Goal: Communication & Community: Participate in discussion

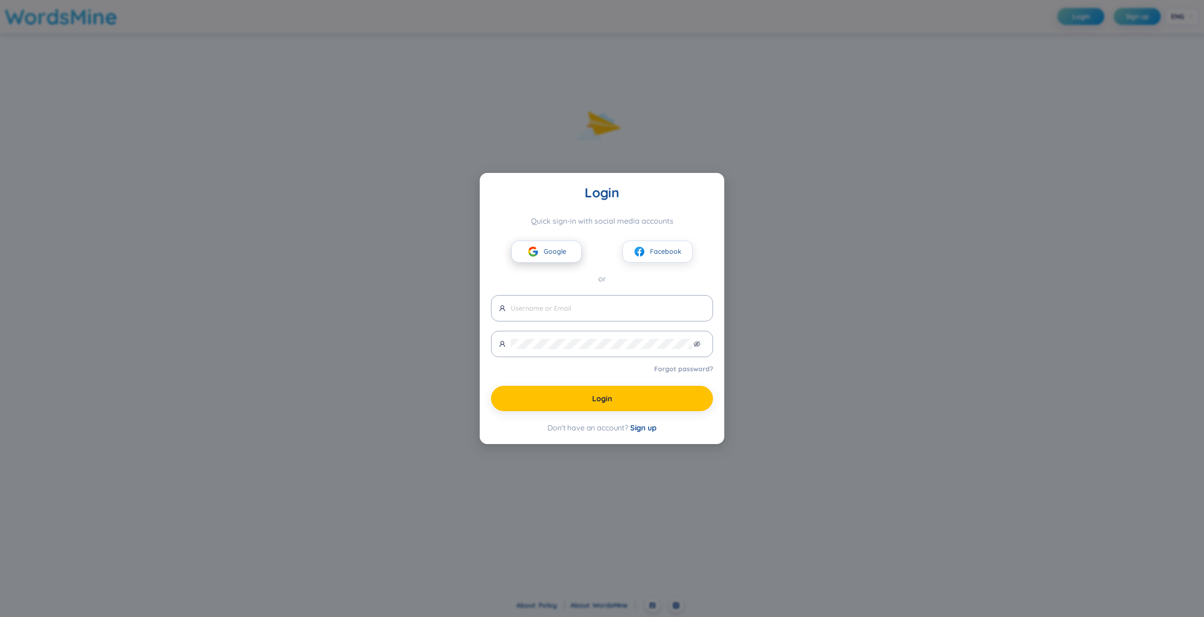
click at [581, 252] on button "Google" at bounding box center [546, 252] width 71 height 22
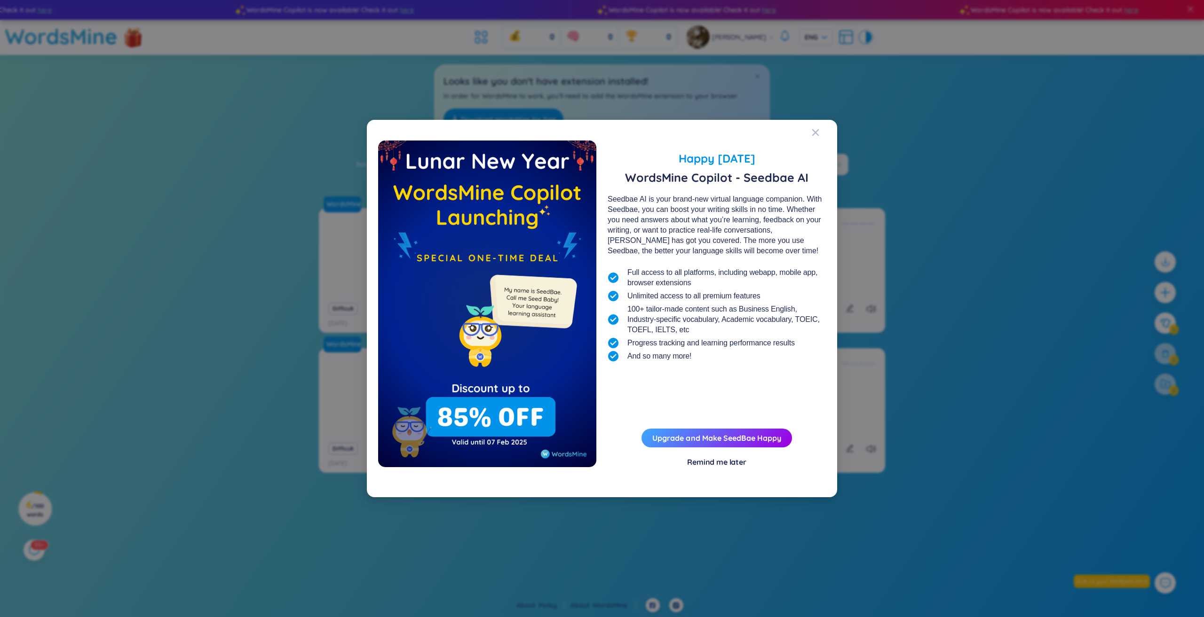
click at [715, 464] on div "Remind me later" at bounding box center [716, 462] width 59 height 10
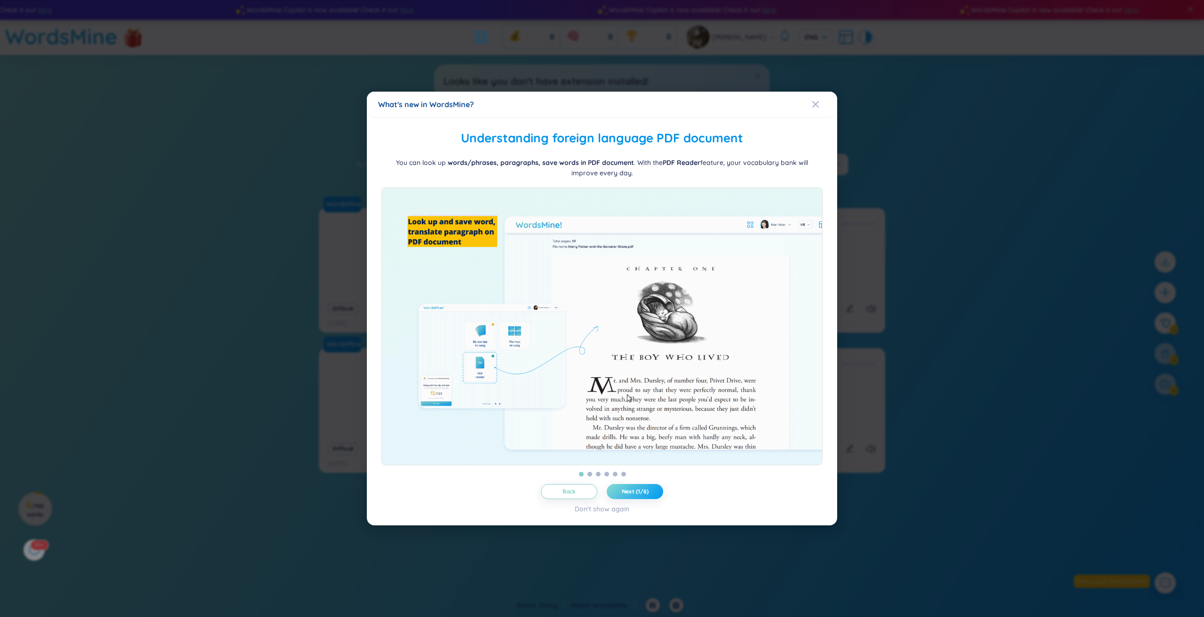
click at [627, 496] on span "Next (1/6)" at bounding box center [635, 492] width 27 height 8
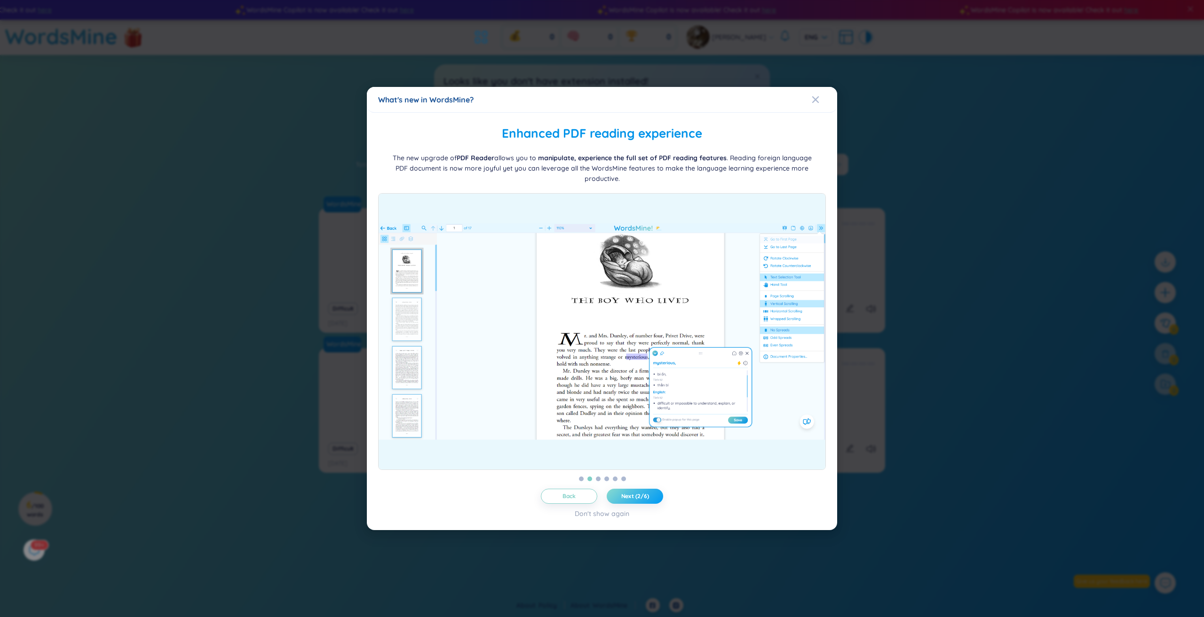
click at [627, 497] on span "Next (2/6)" at bounding box center [635, 497] width 28 height 8
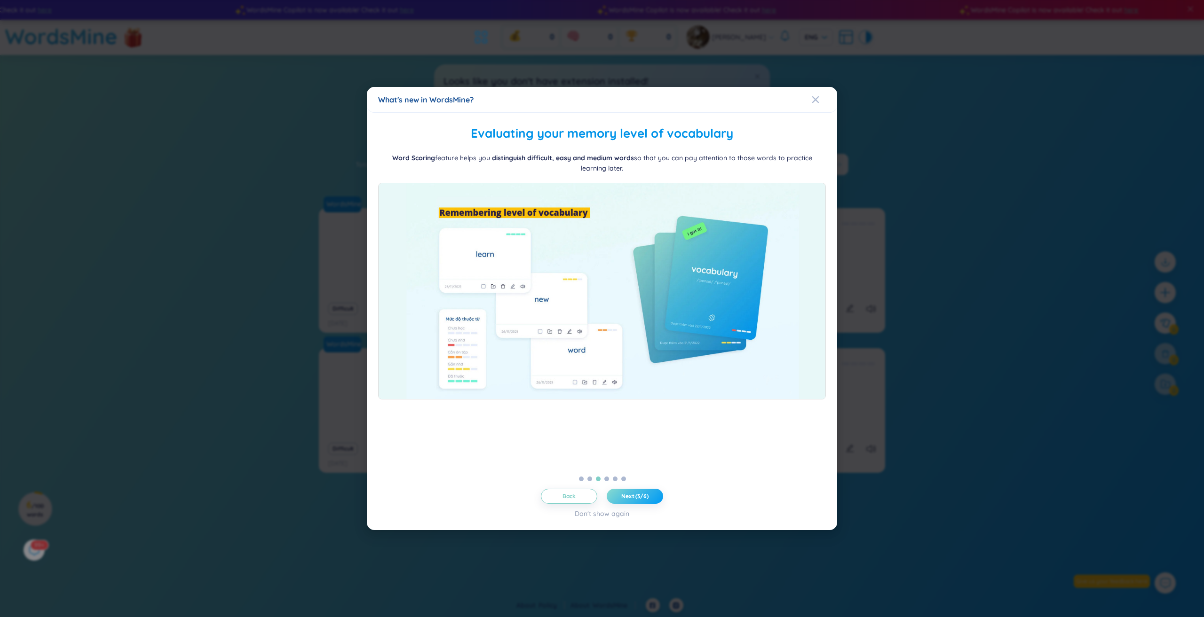
click at [627, 497] on span "Next (3/6)" at bounding box center [634, 497] width 27 height 8
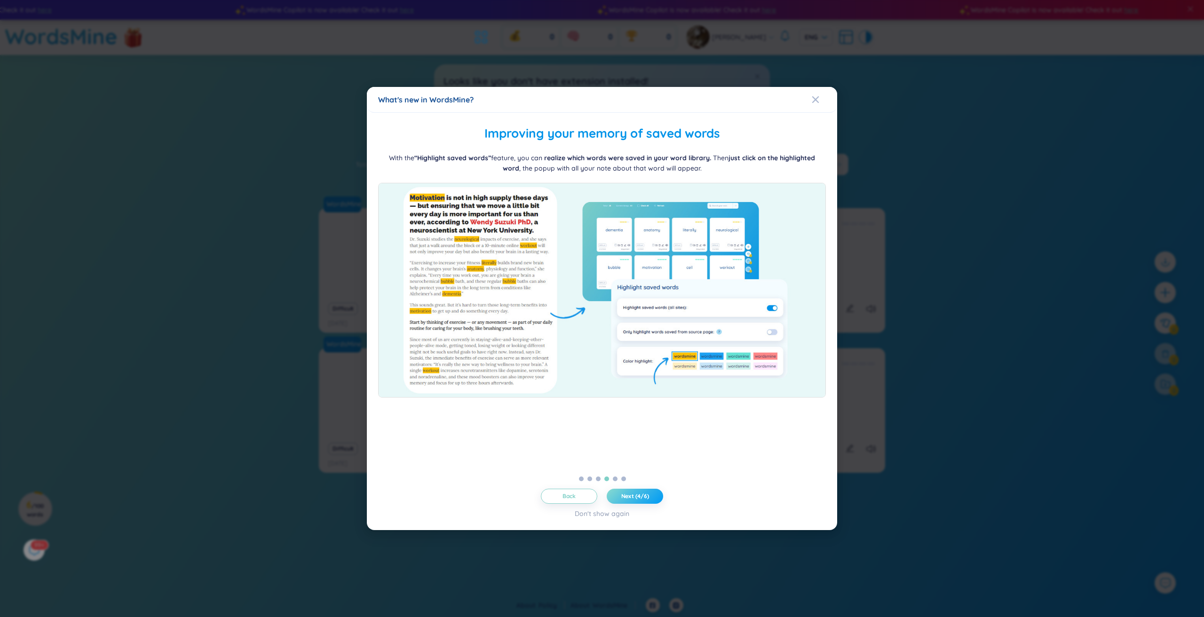
click at [627, 497] on span "Next (4/6)" at bounding box center [635, 497] width 28 height 8
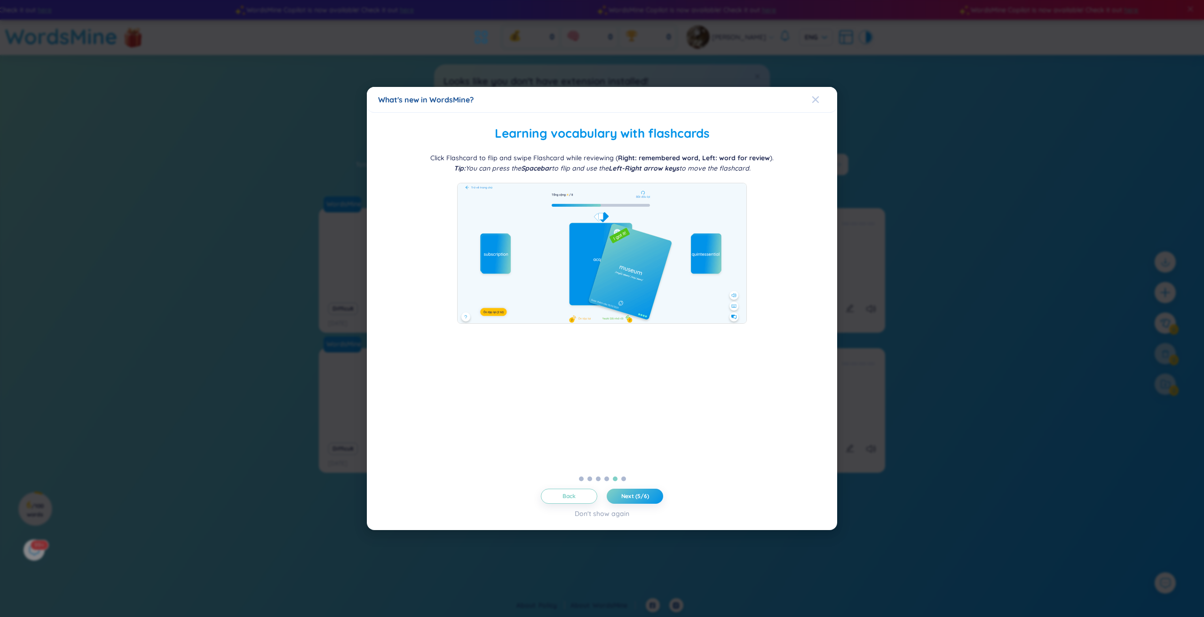
click at [823, 95] on span "Close" at bounding box center [824, 99] width 25 height 25
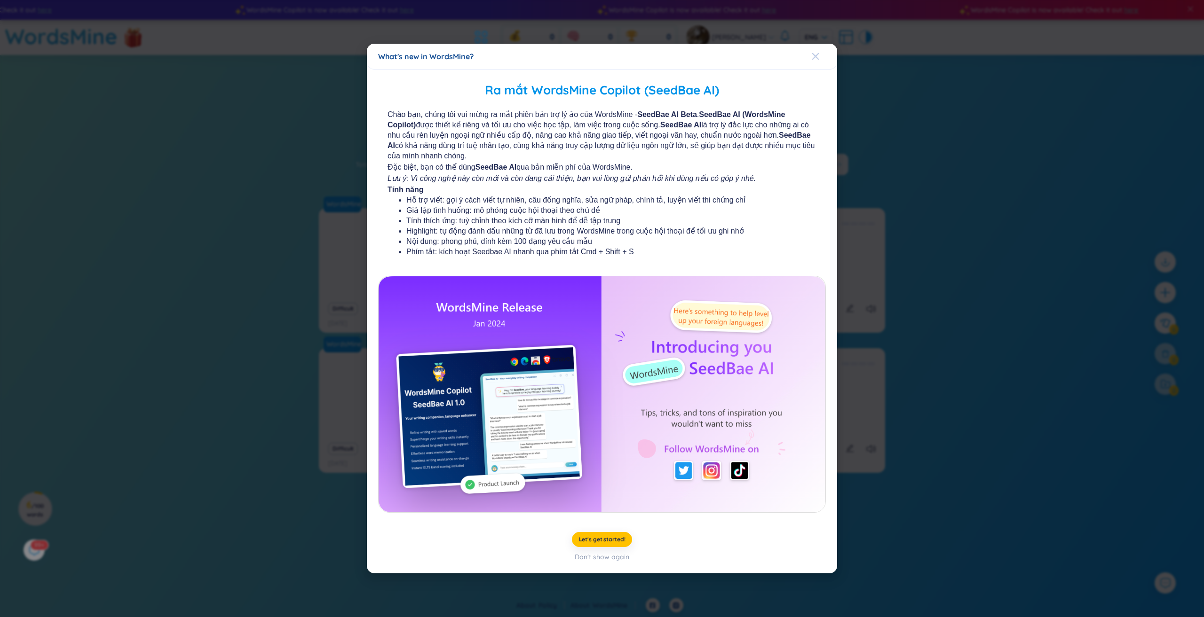
click at [820, 62] on span "Close" at bounding box center [824, 56] width 25 height 25
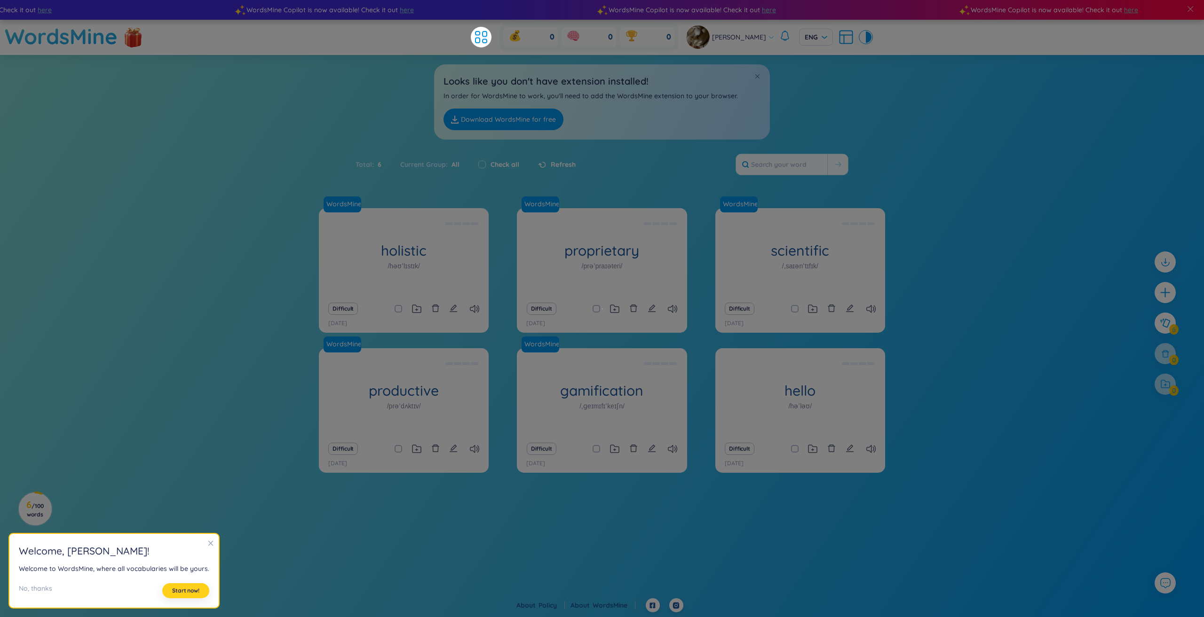
click at [184, 597] on button "Start now!" at bounding box center [185, 590] width 47 height 15
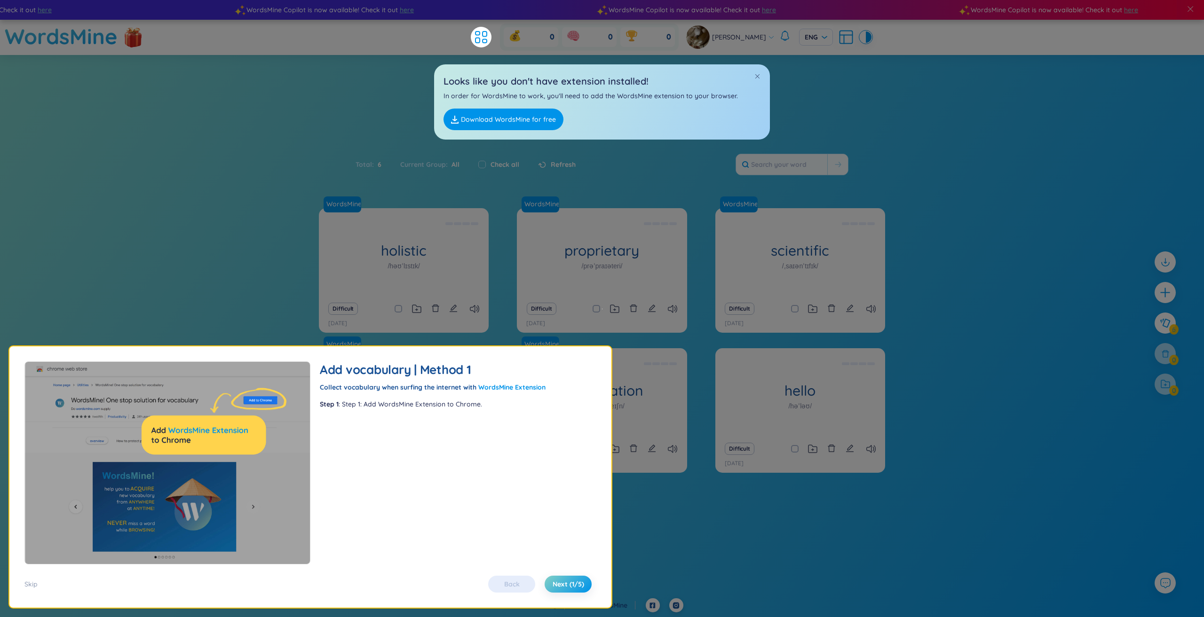
click at [571, 576] on div "Skip Back Next (1/5)" at bounding box center [310, 579] width 572 height 28
click at [576, 581] on span "Next (1/5)" at bounding box center [568, 584] width 32 height 9
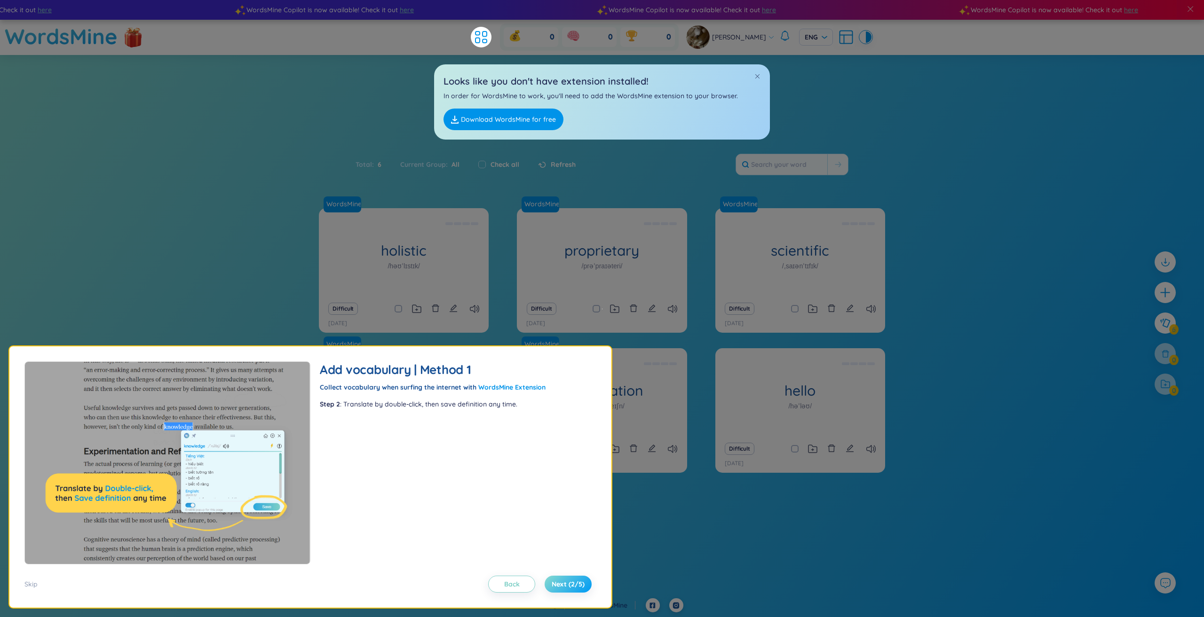
click at [574, 589] on button "Next (2/5)" at bounding box center [567, 584] width 47 height 17
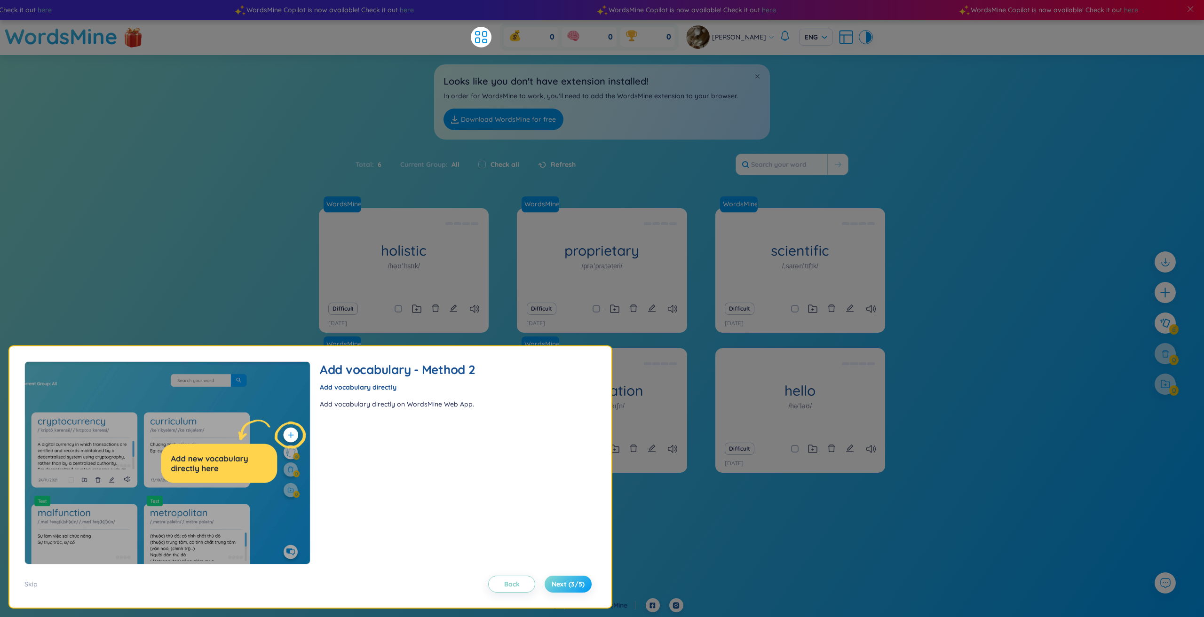
click at [576, 591] on button "Next (3/5)" at bounding box center [567, 584] width 47 height 17
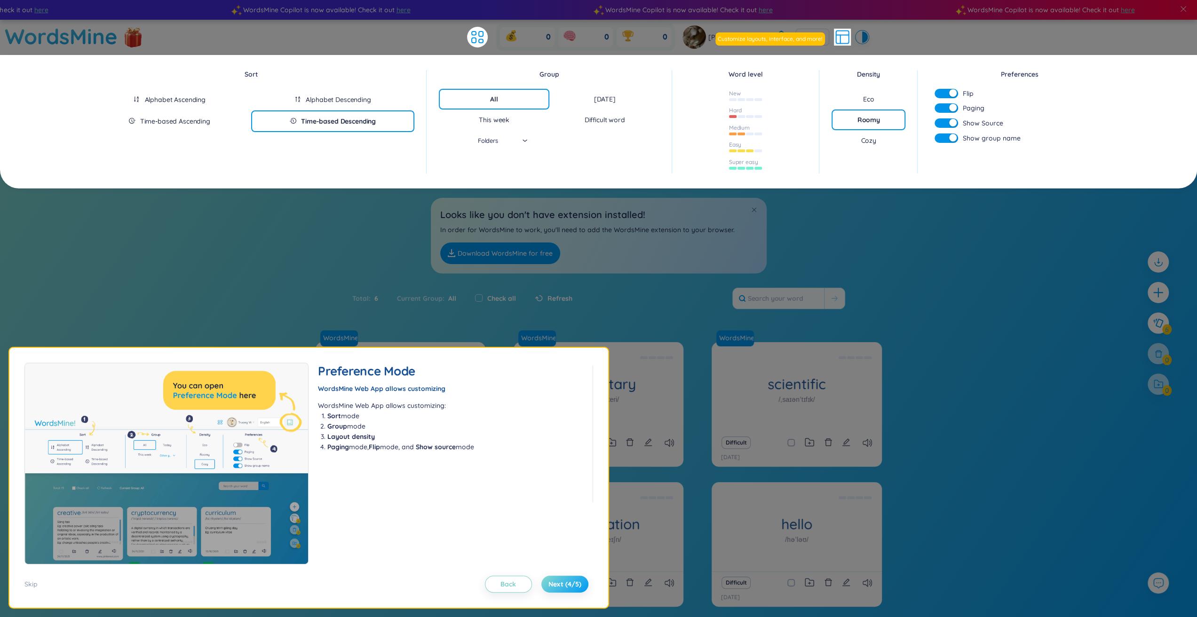
click at [575, 586] on span "Next (4/5)" at bounding box center [564, 584] width 33 height 9
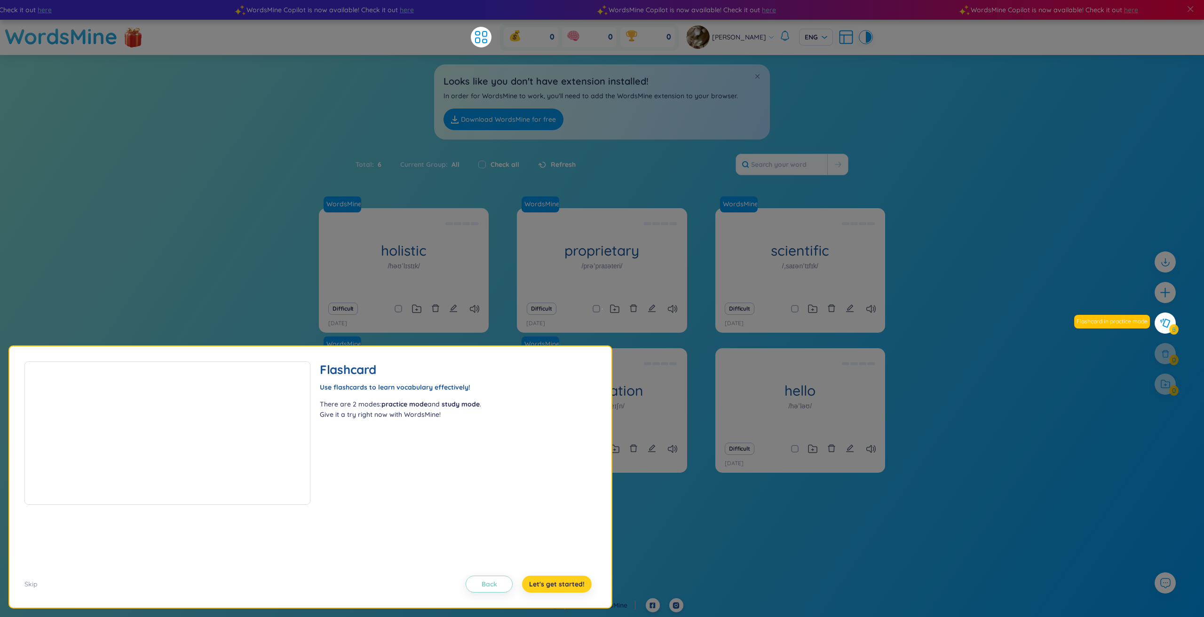
click at [553, 583] on span "Let's get started!" at bounding box center [556, 584] width 55 height 9
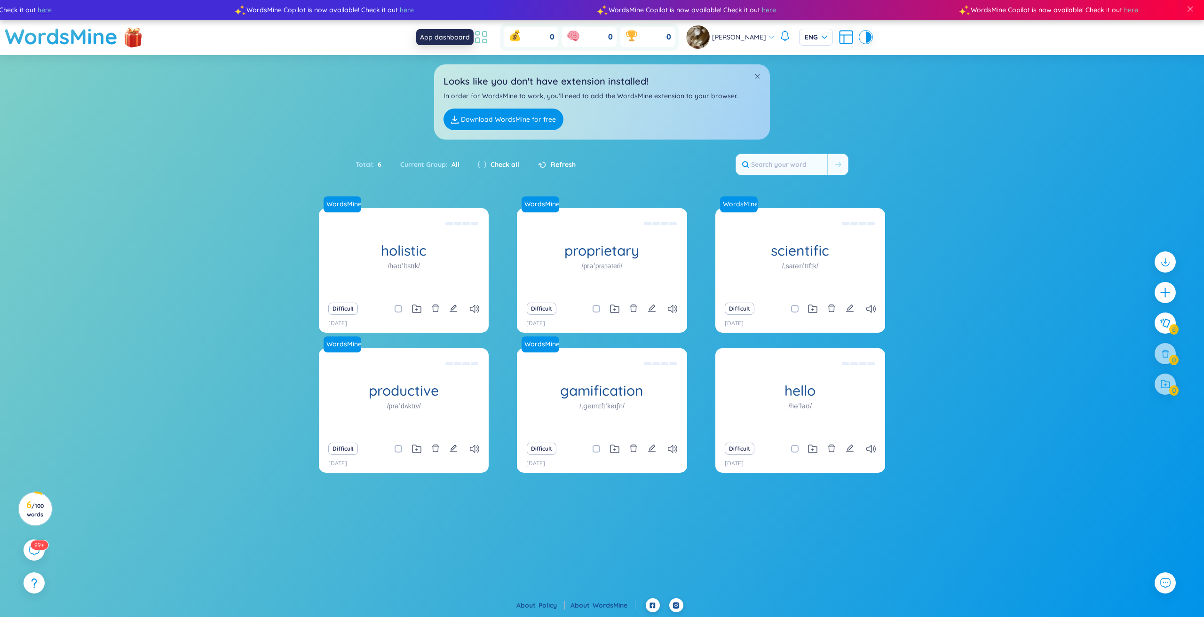
click at [489, 40] on icon at bounding box center [481, 37] width 17 height 17
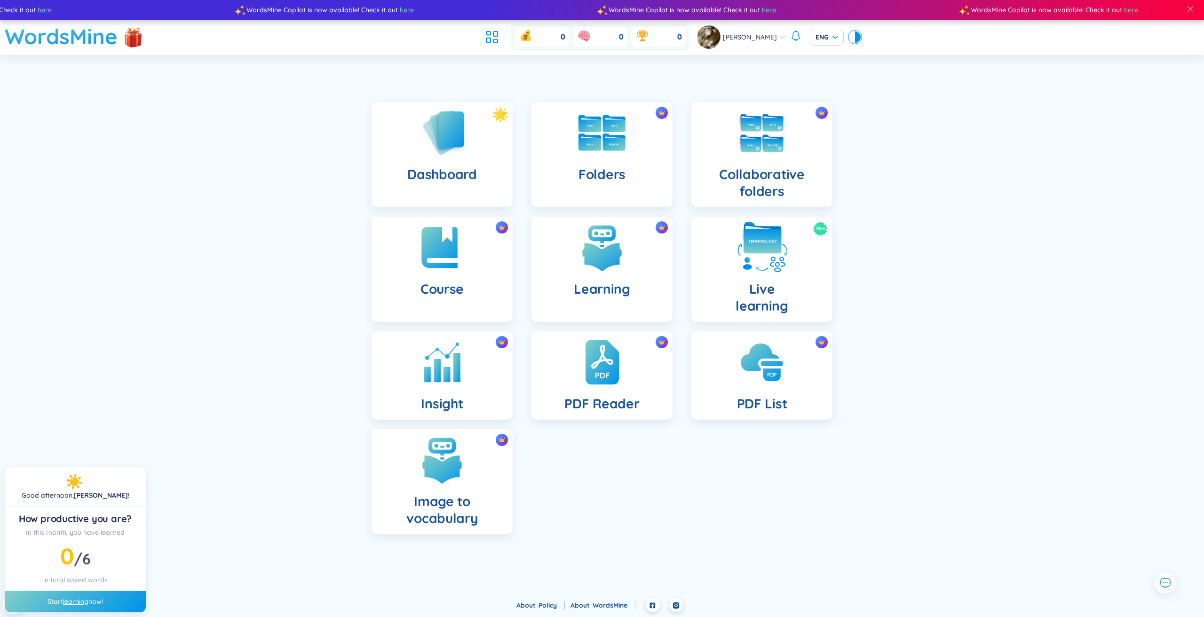
click at [779, 282] on h4 "Live learning" at bounding box center [761, 298] width 53 height 34
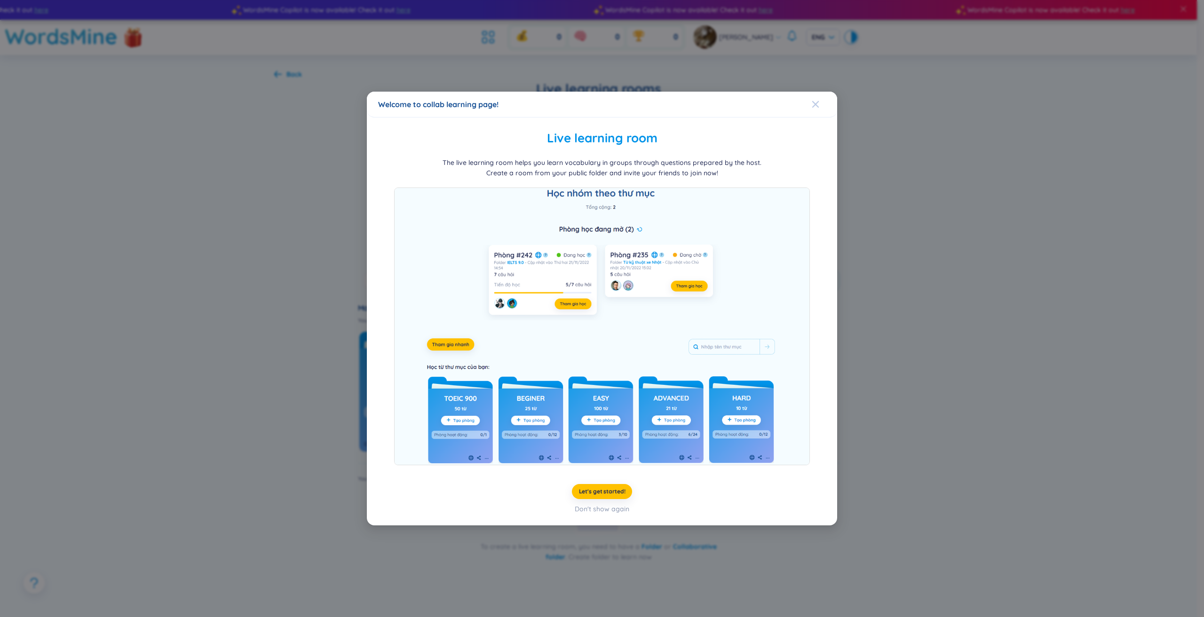
click at [818, 103] on icon "Close" at bounding box center [816, 105] width 8 height 8
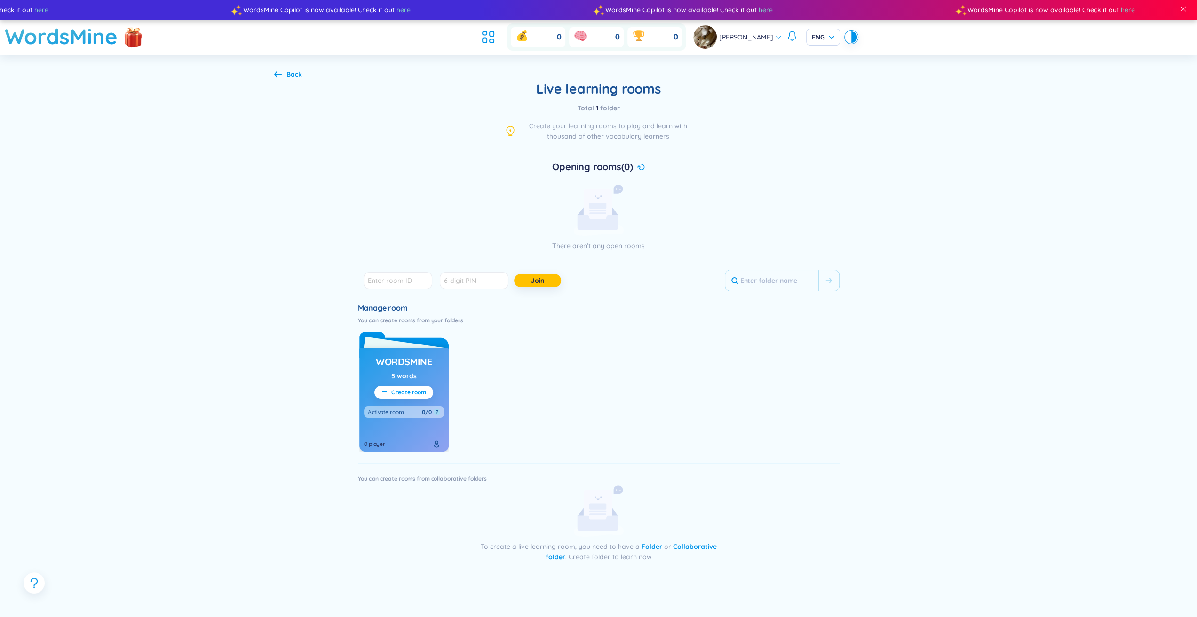
click at [408, 394] on span "Create room" at bounding box center [408, 393] width 34 height 8
